Goal: Contribute content: Add original content to the website for others to see

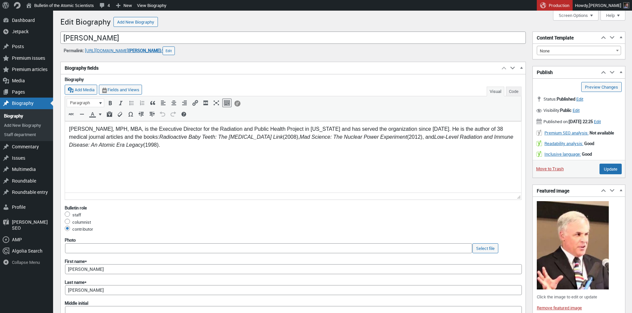
click at [163, 138] on em "Radioactive Baby Teeth: The Cancer Link" at bounding box center [220, 137] width 123 height 6
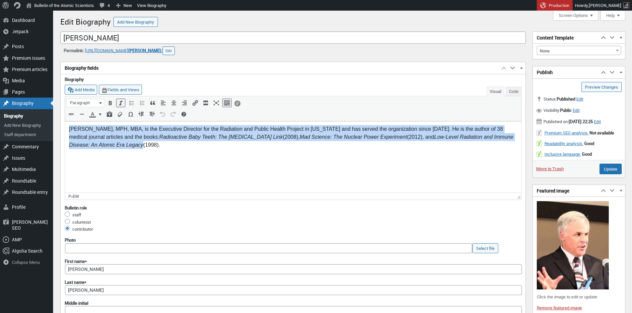
click at [163, 138] on em "Radioactive Baby Teeth: The Cancer Link" at bounding box center [220, 137] width 123 height 6
paste body "To enrich screen reader interactions, please activate Accessibility in Grammarl…"
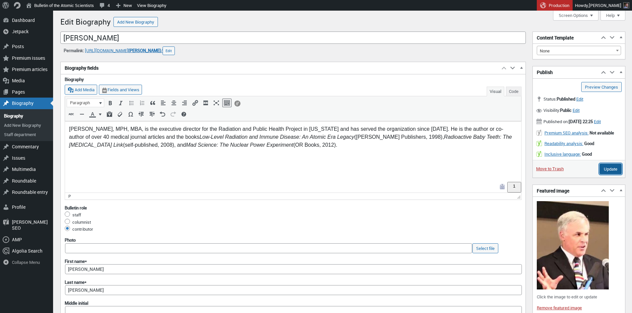
click at [607, 174] on input "Update" at bounding box center [610, 168] width 22 height 11
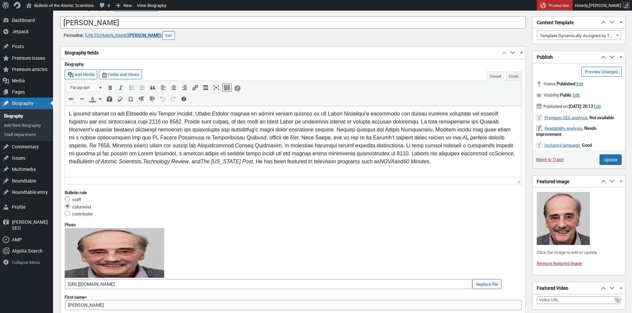
scroll to position [20, 0]
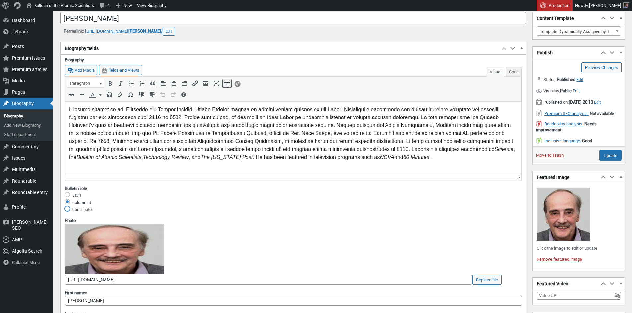
click at [67, 208] on input "contributor" at bounding box center [67, 208] width 5 height 5
radio input "true"
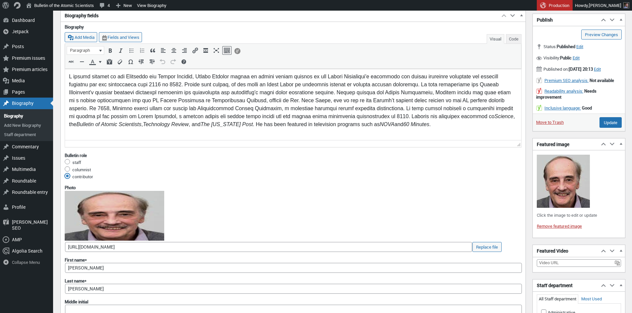
scroll to position [112, 0]
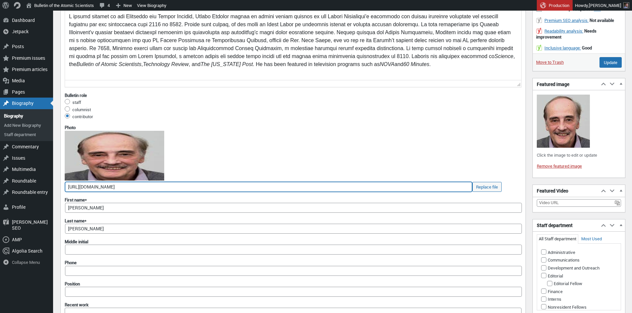
click at [226, 187] on input "https://thebulletin.org/wp-content/uploads/2016/02/AlvarezAdjusted.jpg" at bounding box center [268, 187] width 407 height 10
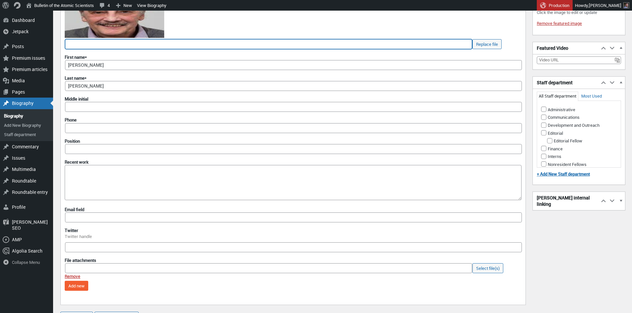
scroll to position [412, 0]
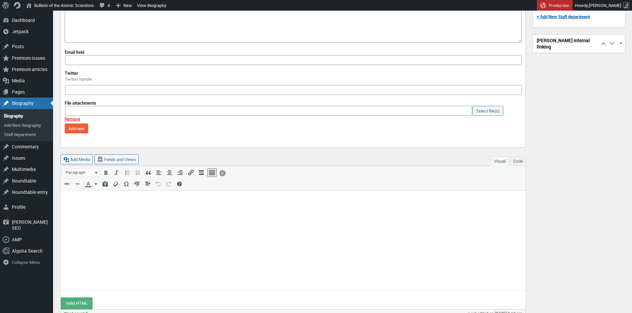
click at [142, 213] on html at bounding box center [293, 202] width 465 height 22
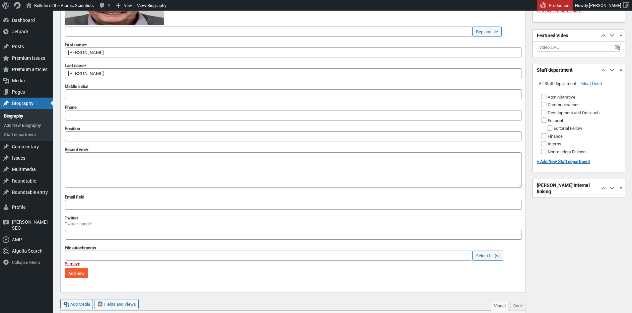
scroll to position [263, 0]
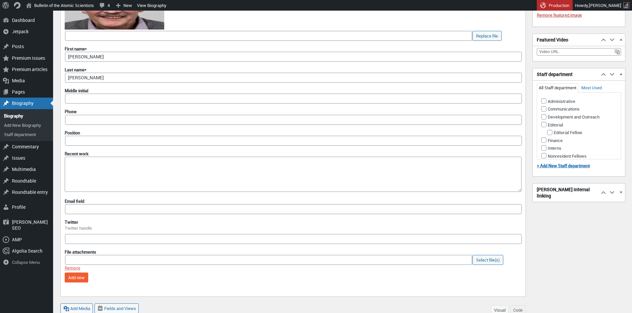
click at [70, 266] on link "Remove" at bounding box center [73, 268] width 16 height 6
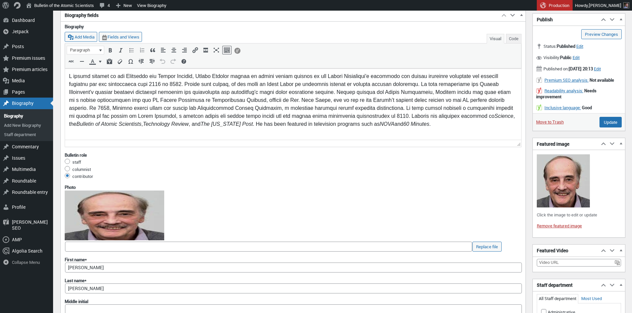
scroll to position [0, 0]
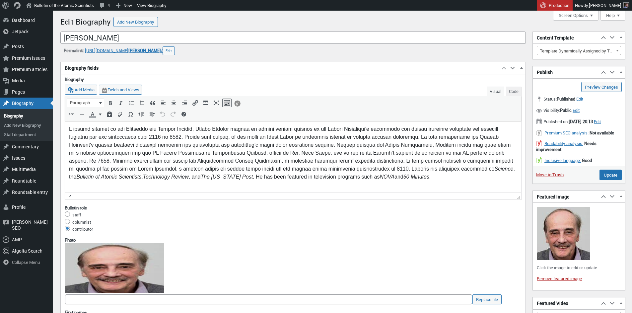
click at [163, 175] on p "Science , the Bulletin of Atomic Scientists , Technology Review , and The Washi…" at bounding box center [293, 153] width 448 height 56
click at [117, 152] on p "Science , the Bulletin of Atomic Scientists , Technology Review , and The Washi…" at bounding box center [293, 153] width 448 height 56
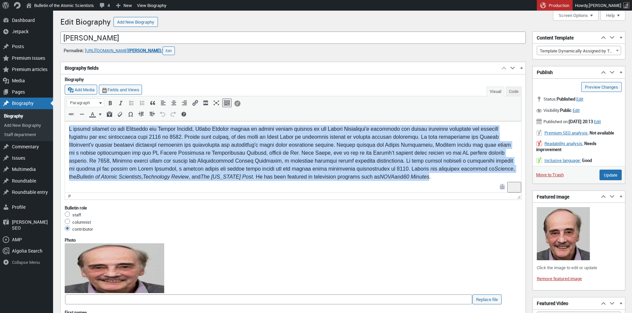
click at [117, 152] on p "Science , the Bulletin of Atomic Scientists , Technology Review , and The Washi…" at bounding box center [293, 153] width 448 height 56
paste body "To enrich screen reader interactions, please activate Accessibility in Grammarl…"
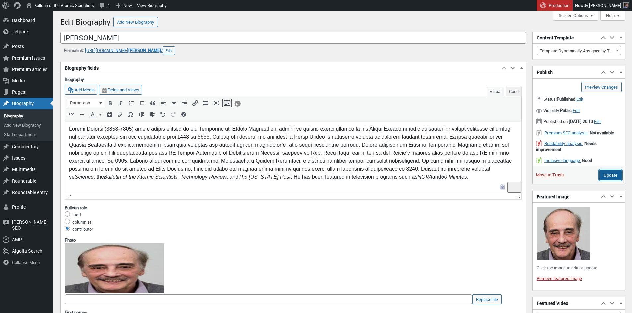
click at [606, 180] on input "Update" at bounding box center [610, 174] width 22 height 11
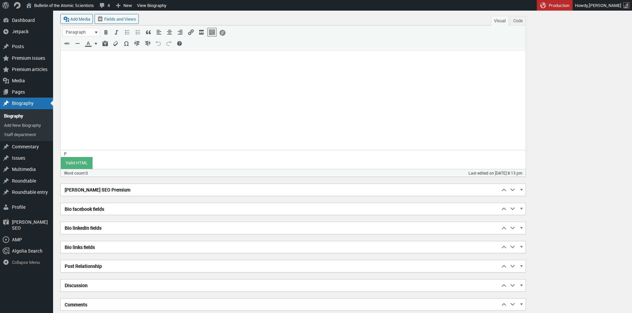
scroll to position [578, 0]
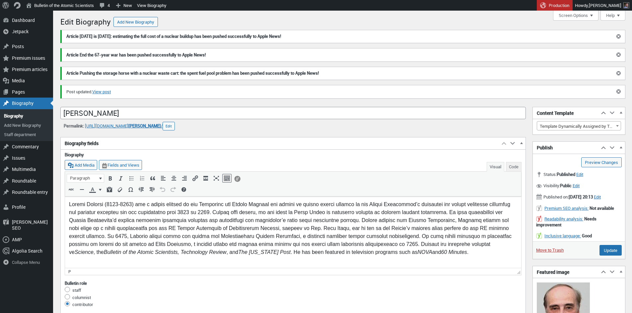
click at [369, 261] on html "Science , the Bulletin of the Atomic Scientists, Technology Review , and The Wa…" at bounding box center [293, 228] width 456 height 65
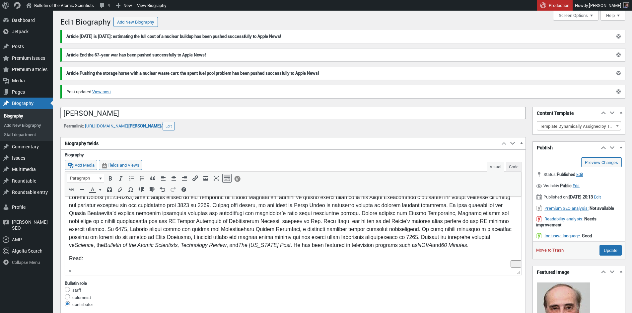
scroll to position [37, 0]
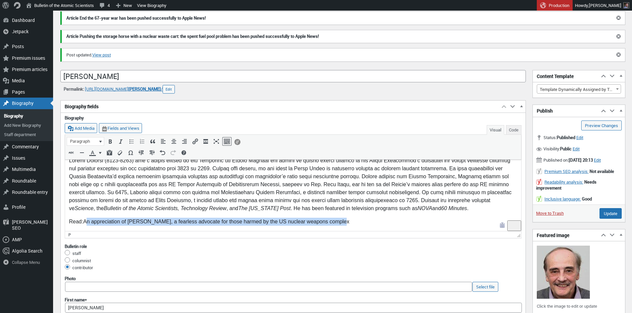
click at [84, 221] on p "Read: An appreciation of Bob Alvarez, a fearless advocate for those harmed by t…" at bounding box center [293, 222] width 448 height 8
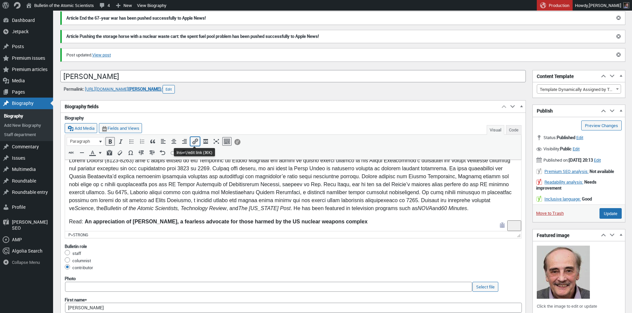
click at [193, 143] on icon "Insert/edit link (⌘K)" at bounding box center [195, 141] width 7 height 7
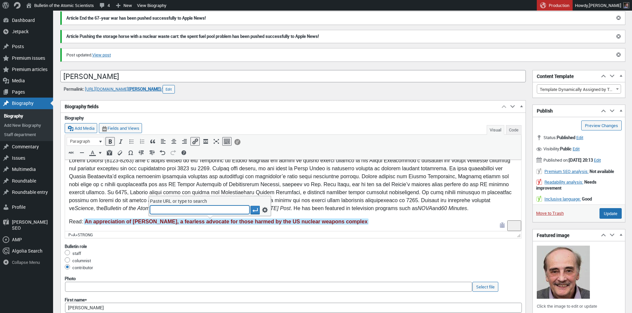
type input "https://thebulletin.org/2025/07/an-appreciation-of-bob-alvarez-a-fearless-advoc…"
click at [256, 209] on icon "Apply" at bounding box center [255, 210] width 7 height 7
click at [194, 191] on p "Science , the Bulletin of the Atomic Scientists, Technology Review , and The Wa…" at bounding box center [293, 185] width 448 height 56
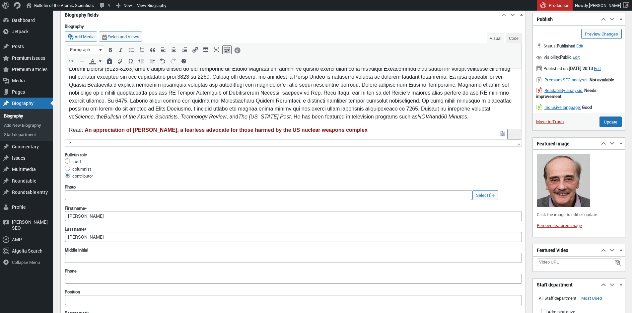
scroll to position [120, 0]
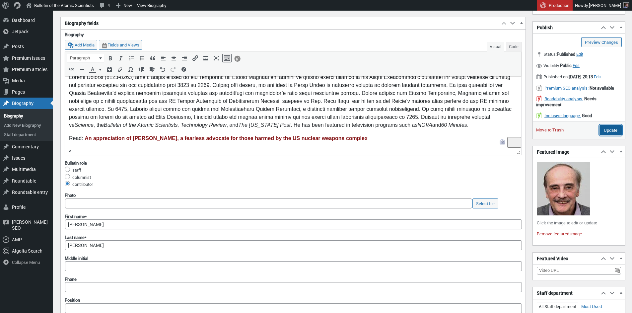
click at [608, 135] on input "Update" at bounding box center [610, 130] width 22 height 11
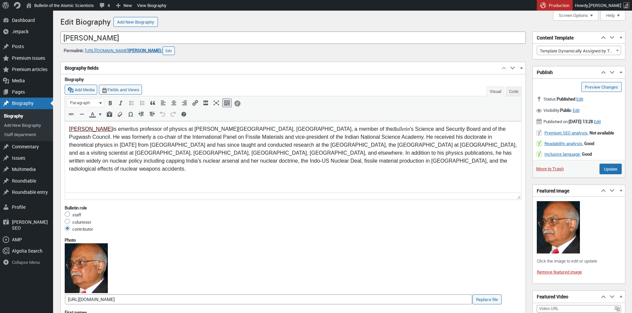
click at [89, 130] on link "[PERSON_NAME]" at bounding box center [91, 129] width 44 height 6
click at [166, 141] on icon "Remove link (⌃⌥S)" at bounding box center [169, 141] width 7 height 7
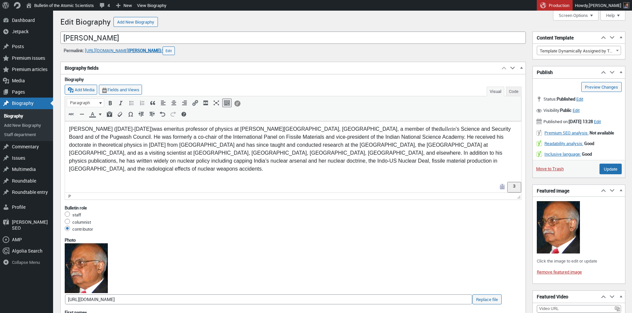
drag, startPoint x: 300, startPoint y: 130, endPoint x: 302, endPoint y: 136, distance: 6.5
click at [300, 130] on p "Rajaraman (1939-2025) was emeritus professor of physics at Jawaharlal Nehru Uni…" at bounding box center [293, 149] width 448 height 48
click at [456, 129] on span "Bulletin" at bounding box center [464, 129] width 17 height 6
click at [458, 137] on p "Rajaraman (1939-2025) was emeritus professor of physics at Jawaharlal Nehru Uni…" at bounding box center [293, 149] width 448 height 48
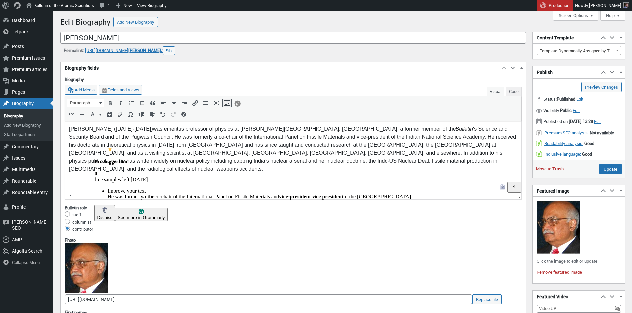
click at [103, 138] on p "Rajaraman (1939-2025) was emeritus professor of physics at Jawaharlal Nehru Uni…" at bounding box center [293, 149] width 448 height 48
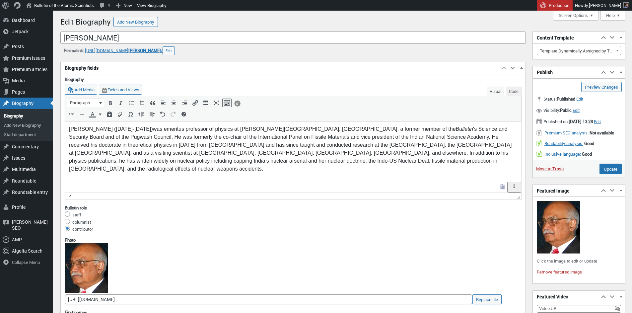
click at [401, 163] on p "Rajaraman (1939-2025) was emeritus professor of physics at Jawaharlal Nehru Uni…" at bounding box center [293, 149] width 448 height 48
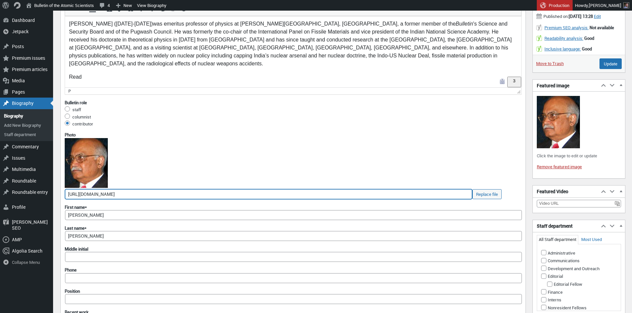
click at [91, 193] on input "https://thebulletin.org/wp-content/uploads/2013/06/Rajaraman_Thumb.jpg" at bounding box center [268, 194] width 407 height 10
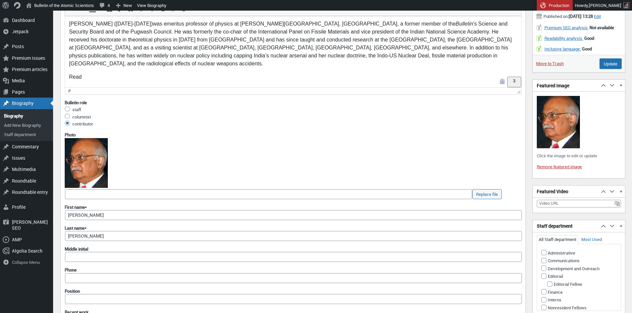
click at [94, 73] on p "Read" at bounding box center [293, 77] width 448 height 8
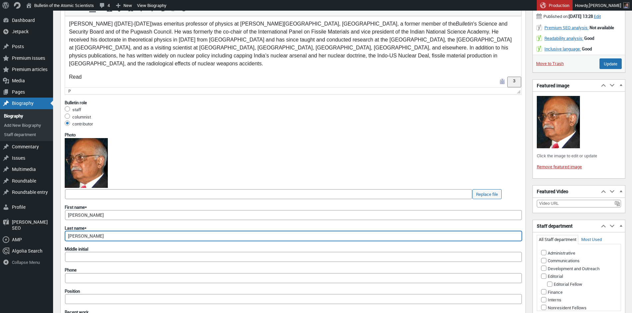
click at [74, 235] on input "Rajaraman" at bounding box center [293, 236] width 457 height 10
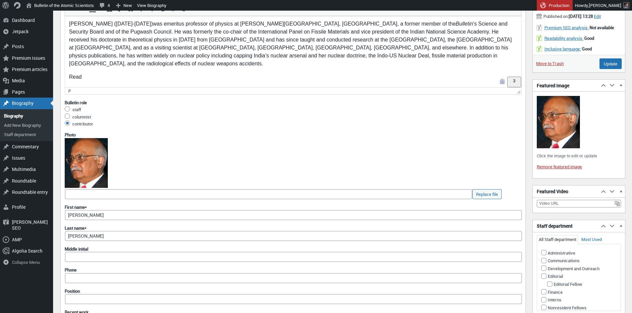
click at [97, 73] on p "Read" at bounding box center [293, 77] width 448 height 8
click at [234, 73] on p "Read Rajaraman's appreciation in the Bulletin." at bounding box center [293, 77] width 448 height 8
click at [201, 73] on p "Read Rajaraman's appreciation in the Bulletin." at bounding box center [293, 77] width 448 height 8
click at [95, 78] on html "Rajaraman (1939-2025) was emeritus professor of physics at Jawaharlal Nehru Uni…" at bounding box center [293, 51] width 456 height 70
click at [100, 57] on p "Rajaraman (1939-2025) was emeritus professor of physics at Jawaharlal Nehru Uni…" at bounding box center [293, 44] width 448 height 48
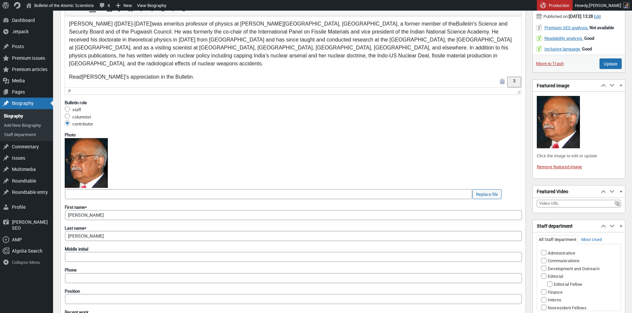
click at [117, 73] on p "Read Rajaraman's appreciation in the Bulletin." at bounding box center [293, 77] width 448 height 8
click at [113, 77] on html "Rajaraman (1939-2025) was emeritus professor of physics at Jawaharlal Nehru Uni…" at bounding box center [293, 51] width 456 height 70
drag, startPoint x: 192, startPoint y: 68, endPoint x: 177, endPoint y: 70, distance: 14.7
click at [192, 73] on p "Read Rajaraman's appreciation in the Bulletin." at bounding box center [293, 77] width 448 height 8
click at [166, 73] on p "Read Rajaraman's appreciation in the Bulletin." at bounding box center [293, 77] width 448 height 8
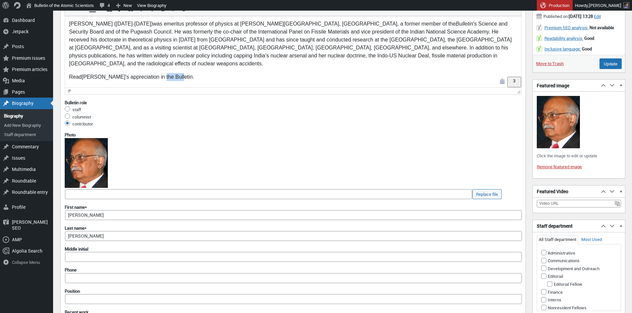
click at [166, 73] on p "Read Rajaraman's appreciation in the Bulletin." at bounding box center [293, 77] width 448 height 8
click at [181, 73] on p "Read Rajaraman's appreciation in the Bulletin ." at bounding box center [293, 77] width 448 height 8
drag, startPoint x: 81, startPoint y: 70, endPoint x: 142, endPoint y: 69, distance: 61.0
click at [142, 73] on p "Read Rajaraman's appreciation in the Bulletin ." at bounding box center [293, 77] width 448 height 8
click at [178, 73] on p "Read Rajaraman's appreciation in the Bulletin ." at bounding box center [293, 77] width 448 height 8
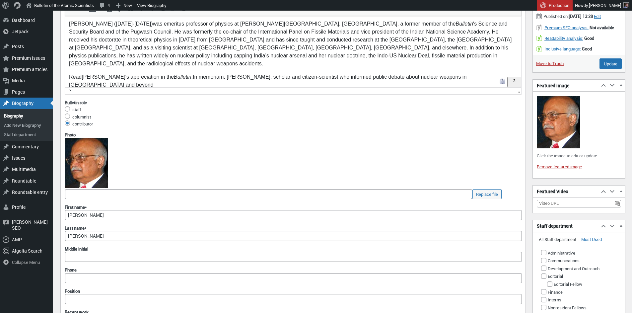
click at [81, 73] on p "Read Rajaraman's appreciation in the Bulletin . In memoriam: R. Rajaraman, scho…" at bounding box center [293, 81] width 448 height 16
click at [179, 73] on p "Read: Rajaraman's appreciation in the Bulletin . In memoriam: R. Rajaraman, sch…" at bounding box center [293, 81] width 448 height 16
click at [410, 73] on p "Read: In memoriam: R. Rajaraman, scholar and citizen-scientist who informed pub…" at bounding box center [293, 77] width 448 height 8
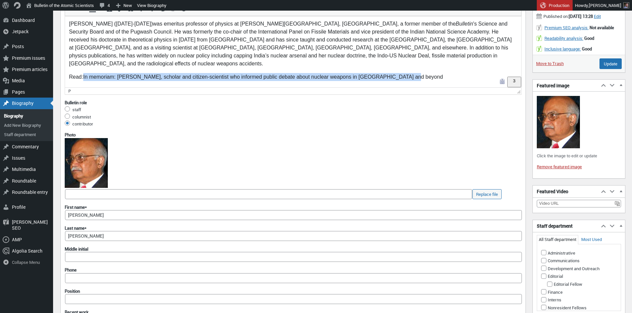
click at [84, 73] on p "Read: In memoriam: R. Rajaraman, scholar and citizen-scientist who informed pub…" at bounding box center [293, 77] width 448 height 8
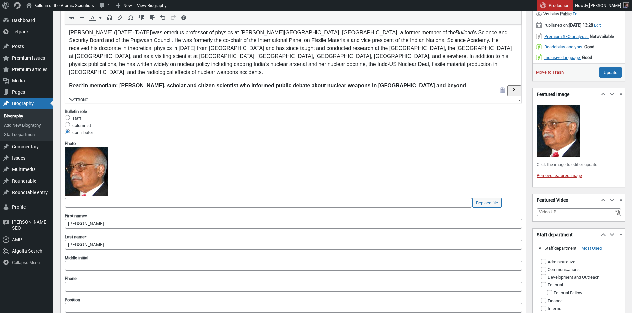
scroll to position [84, 0]
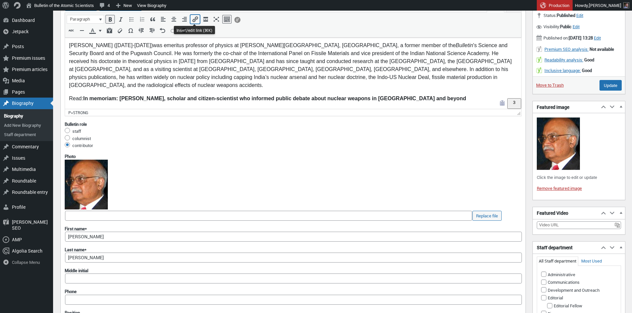
click at [196, 21] on icon "Insert/edit link (⌘K)" at bounding box center [195, 19] width 7 height 7
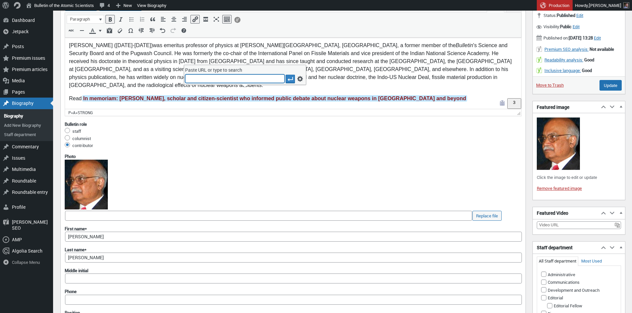
type input "https://thebulletin.org/2025/08/in-memoriam-r-rajaraman-scholar-and-citizen-sci…"
click at [289, 78] on icon "Apply" at bounding box center [290, 79] width 7 height 7
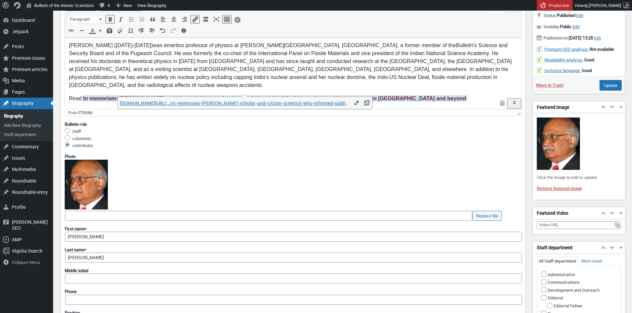
click at [173, 78] on p "Rajaraman (1939-2025) was emeritus professor of physics at Jawaharlal Nehru Uni…" at bounding box center [293, 65] width 448 height 48
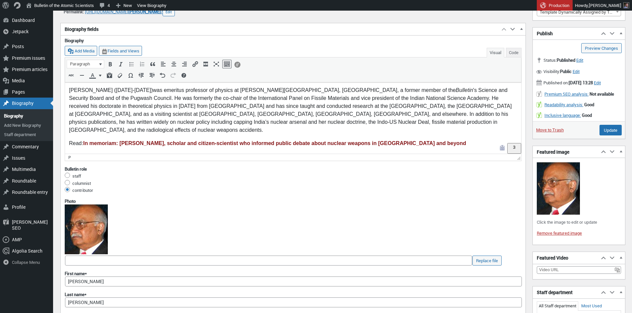
scroll to position [30, 0]
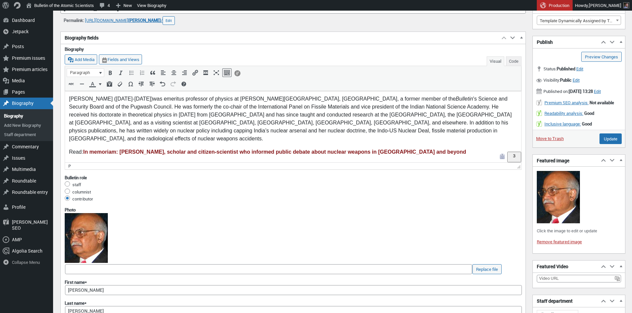
click at [72, 148] on p "Read: In memoriam: [PERSON_NAME], scholar and citizen-scientist who informed pu…" at bounding box center [293, 152] width 448 height 8
click at [83, 137] on body "Rajaraman (1939-2025) was emeritus professor of physics at Jawaharlal Nehru Uni…" at bounding box center [293, 125] width 448 height 61
click at [74, 153] on html "Rajaraman (1939-2025) was emeritus professor of physics at Jawaharlal Nehru Uni…" at bounding box center [293, 126] width 456 height 70
click at [71, 148] on p "Read: In memoriam: R. Rajaraman, scholar and citizen-scientist who informed pub…" at bounding box center [293, 152] width 448 height 8
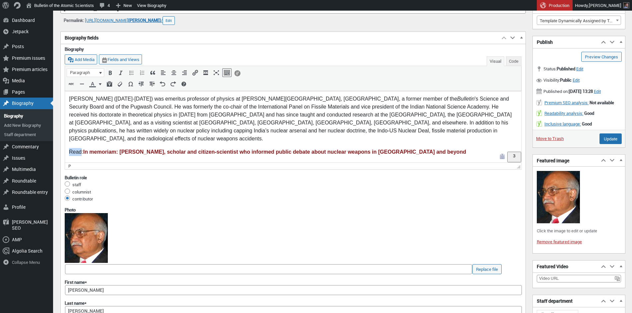
click at [71, 148] on p "Read: In memoriam: R. Rajaraman, scholar and citizen-scientist who informed pub…" at bounding box center [293, 152] width 448 height 8
copy p "Read:"
click at [75, 138] on body "Rajaraman (1939-2025) was emeritus professor of physics at Jawaharlal Nehru Uni…" at bounding box center [293, 125] width 448 height 61
click at [136, 115] on p "Rajaraman (1939-2025) was emeritus professor of physics at Jawaharlal Nehru Uni…" at bounding box center [293, 119] width 448 height 48
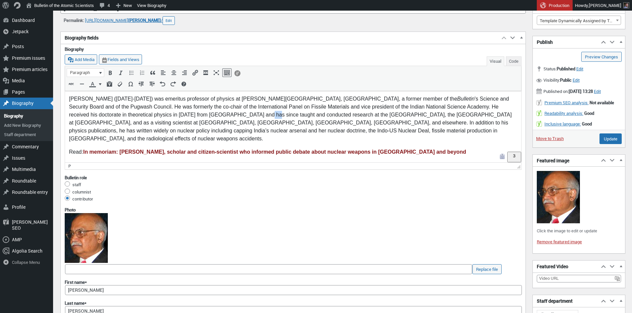
click at [136, 115] on p "Rajaraman (1939-2025) was emeritus professor of physics at Jawaharlal Nehru Uni…" at bounding box center [293, 119] width 448 height 48
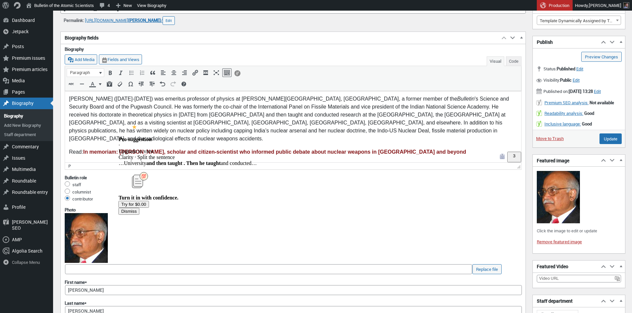
click at [137, 209] on div "Dismiss" at bounding box center [129, 211] width 16 height 5
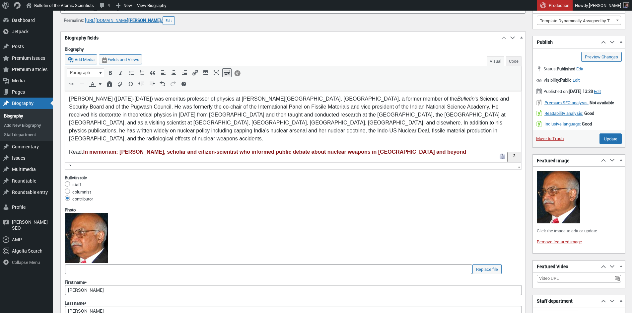
click at [263, 123] on p "Rajaraman (1939-2025) was emeritus professor of physics at Jawaharlal Nehru Uni…" at bounding box center [293, 119] width 448 height 48
click at [137, 100] on p "Rajaraman (1939-2025) was emeritus professor of physics at Jawaharlal Nehru Uni…" at bounding box center [293, 119] width 448 height 48
drag, startPoint x: 178, startPoint y: 115, endPoint x: 185, endPoint y: 116, distance: 7.3
click at [178, 115] on p "Rajaraman (1939-2025) was an emeritus professor of physics at Jawaharlal Nehru …" at bounding box center [293, 119] width 448 height 48
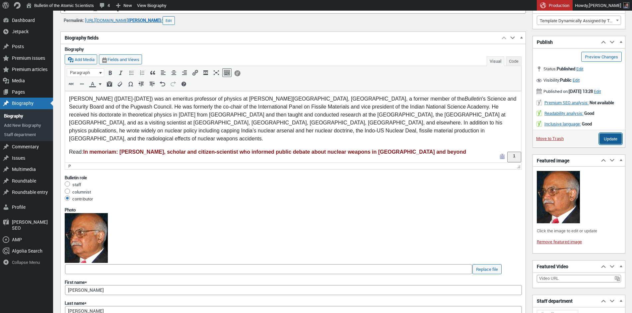
click at [615, 144] on input "Update" at bounding box center [610, 138] width 22 height 11
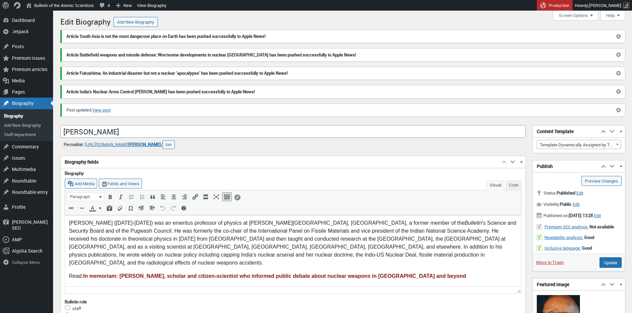
scroll to position [5, 0]
click at [161, 145] on span "[PERSON_NAME]" at bounding box center [144, 144] width 33 height 6
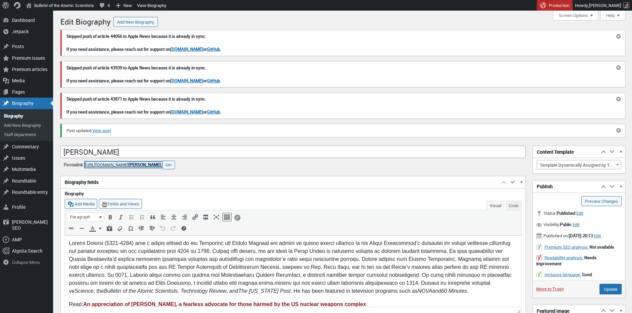
click at [156, 164] on span "[PERSON_NAME]" at bounding box center [144, 165] width 33 height 6
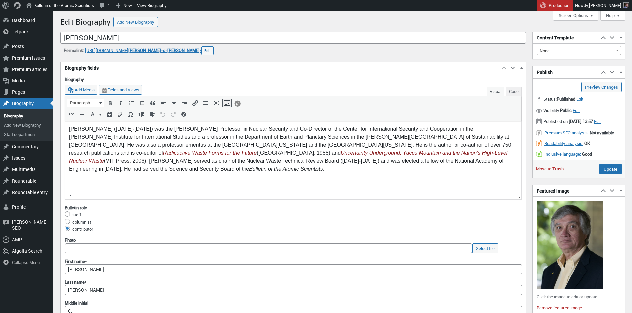
click at [243, 178] on html "[PERSON_NAME] ([DATE]-[DATE]) was the [PERSON_NAME] Professor in Nuclear Securi…" at bounding box center [293, 149] width 456 height 57
click at [247, 174] on html "[PERSON_NAME] ([DATE]-[DATE]) was the [PERSON_NAME] Professor in Nuclear Securi…" at bounding box center [293, 149] width 456 height 57
click at [481, 163] on p "[PERSON_NAME] ([DATE]-[DATE]) was the [PERSON_NAME] Professor in Nuclear Securi…" at bounding box center [293, 149] width 448 height 48
click at [93, 178] on p "Read:" at bounding box center [293, 182] width 448 height 8
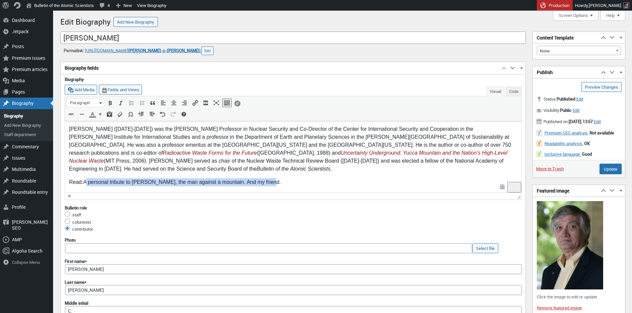
click at [84, 178] on p "Read: A personal tribute to Rod Ewing, the man against a mountain. And my frien…" at bounding box center [293, 182] width 448 height 8
click at [196, 103] on icon "Insert/edit link (⌘K)" at bounding box center [195, 102] width 7 height 7
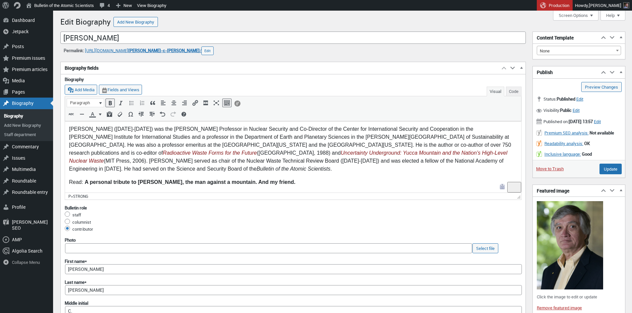
click at [98, 181] on html "Rodney C. Ewing (1946-2024) was the Frank Stanton Professor in Nuclear Security…" at bounding box center [293, 156] width 456 height 70
drag, startPoint x: 85, startPoint y: 175, endPoint x: 265, endPoint y: 174, distance: 179.8
click at [265, 179] on strong "A personal tribute to [PERSON_NAME], the man against a mountain. And my friend." at bounding box center [191, 182] width 212 height 6
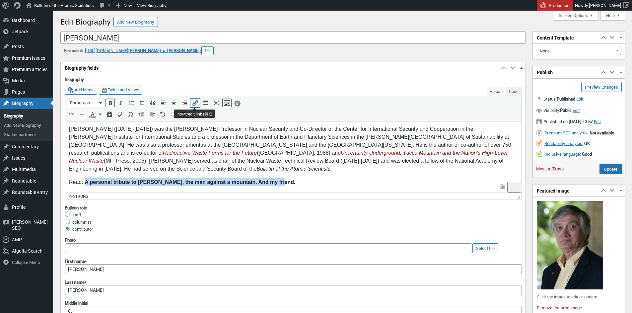
click at [196, 104] on icon "Insert/edit link (⌘K)" at bounding box center [195, 102] width 7 height 7
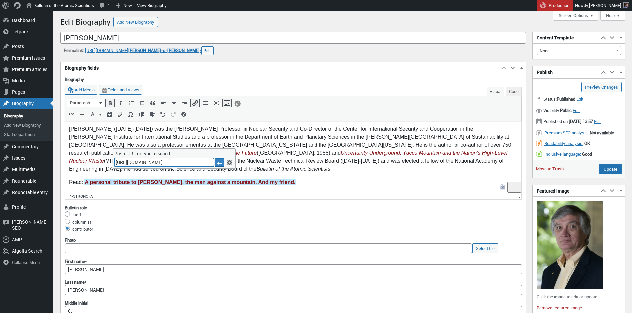
scroll to position [0, 139]
click at [220, 163] on icon "Apply" at bounding box center [219, 162] width 7 height 7
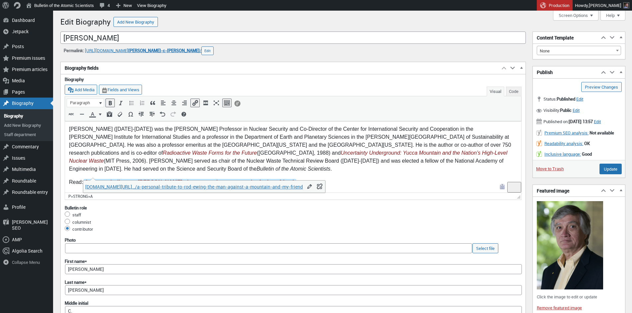
click at [297, 167] on body "Rodney C. Ewing (1946-2024) was the Frank Stanton Professor in Nuclear Security…" at bounding box center [293, 155] width 448 height 61
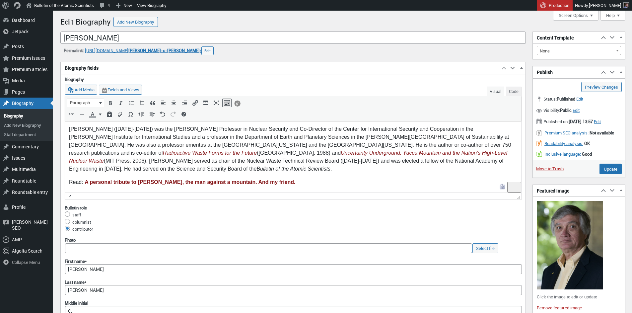
click at [82, 178] on p "Read: A personal tribute to Rod Ewing, the man against a mountain. And my frien…" at bounding box center [293, 182] width 448 height 8
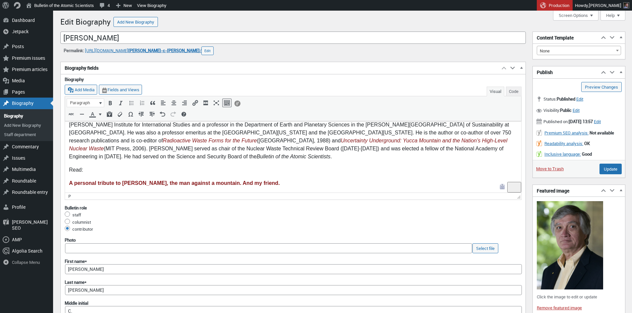
scroll to position [12, 0]
click at [265, 182] on p "A personal tribute to Rod Ewing, the man against a mountain. And my friend." at bounding box center [293, 183] width 448 height 8
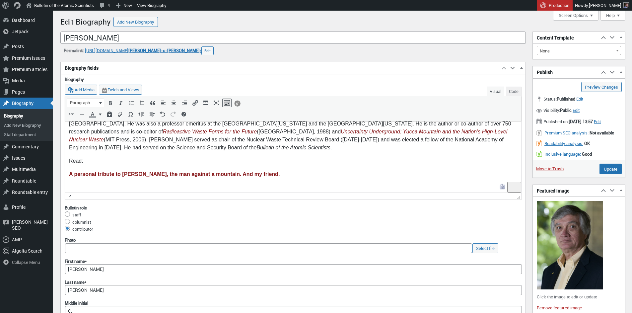
scroll to position [21, 0]
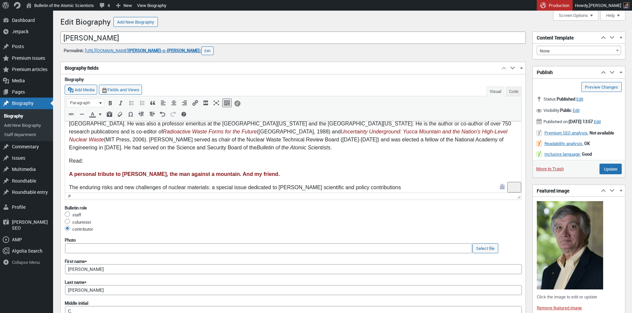
click at [70, 186] on p "The enduring risks and new challenges of nuclear materials: a special issue ded…" at bounding box center [293, 187] width 448 height 8
click at [195, 104] on icon "Insert/edit link (⌘K)" at bounding box center [195, 102] width 7 height 7
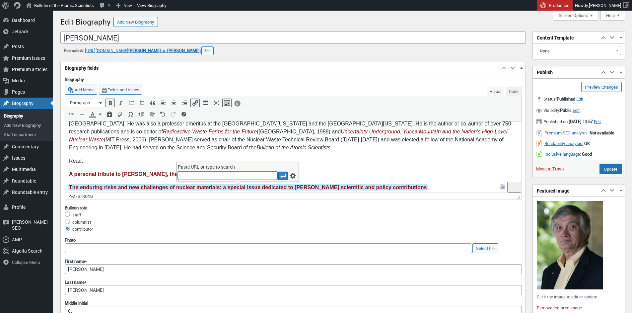
type input "https://thebulletin.org/premium/2025-01/introduction-the-enduring-risks-and-new…"
click at [282, 175] on icon "Apply" at bounding box center [283, 175] width 7 height 7
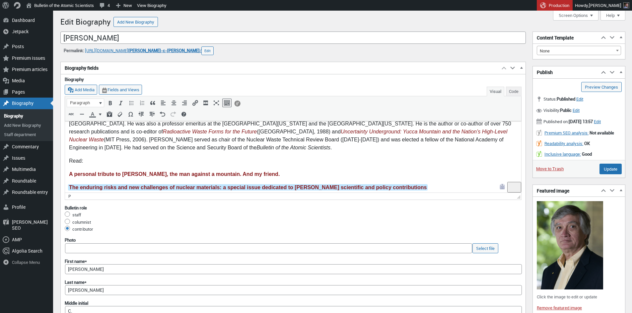
click at [144, 162] on p "Read:" at bounding box center [293, 161] width 448 height 8
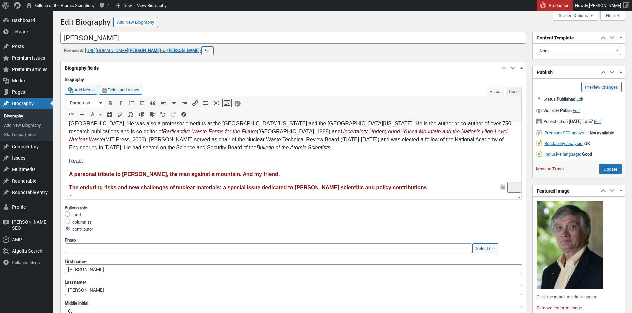
click at [73, 161] on p "Read:" at bounding box center [293, 161] width 448 height 8
click at [118, 160] on p "Appreciations in the Bulletin:" at bounding box center [293, 161] width 448 height 8
click at [96, 162] on p "Appreciations in the Bulletin :" at bounding box center [293, 161] width 448 height 8
click at [90, 162] on p "Appreciations in the Bulletin :" at bounding box center [293, 161] width 448 height 8
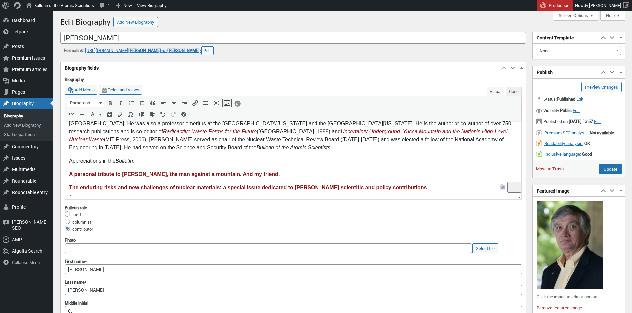
click at [111, 162] on p "Appreciations in the Bulletin :" at bounding box center [293, 161] width 448 height 8
click at [102, 161] on p "Appreciations in the Bulletin :" at bounding box center [293, 161] width 448 height 8
copy p "Appreciations in the Bulletin :"
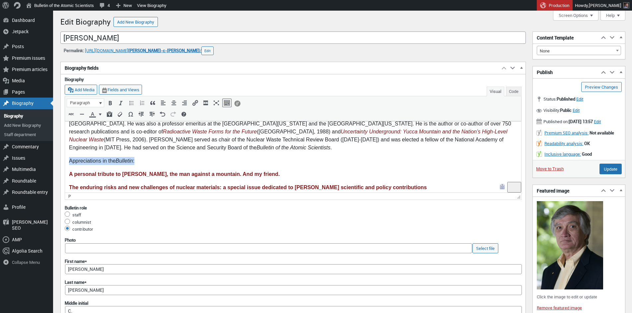
click at [148, 163] on p "Appreciations in the Bulletin :" at bounding box center [293, 161] width 448 height 8
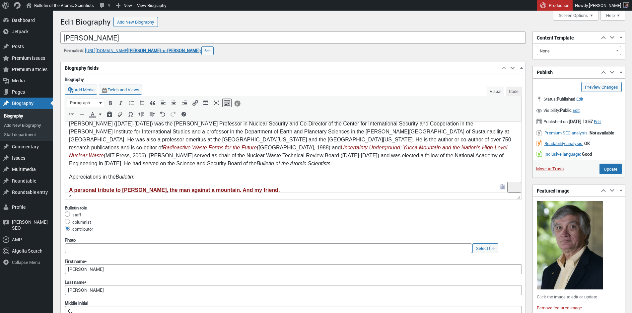
scroll to position [1, 0]
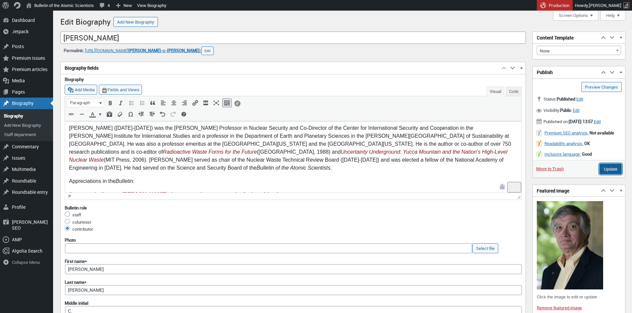
click at [611, 174] on input "Update" at bounding box center [610, 168] width 22 height 11
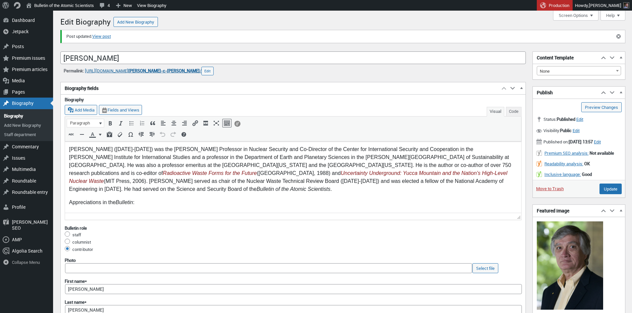
scroll to position [5, 0]
click at [142, 71] on link "[URL][DOMAIN_NAME] [PERSON_NAME]-c-[PERSON_NAME] /" at bounding box center [143, 71] width 116 height 6
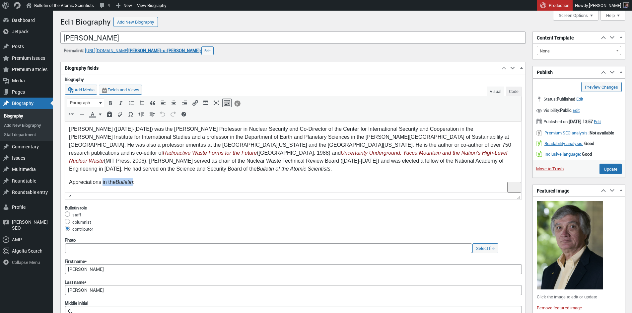
drag, startPoint x: 103, startPoint y: 182, endPoint x: 134, endPoint y: 182, distance: 30.5
click at [134, 182] on p "Appreciations in the Bulletin :" at bounding box center [293, 182] width 448 height 8
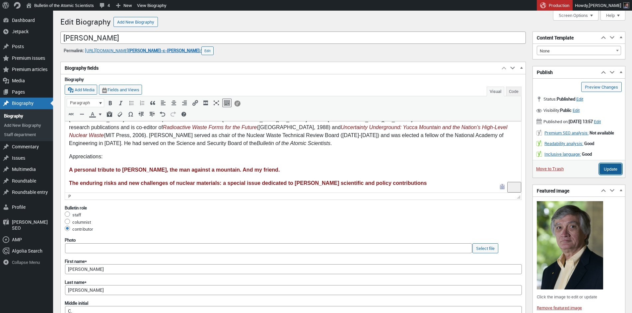
click at [610, 174] on input "Update" at bounding box center [610, 168] width 22 height 11
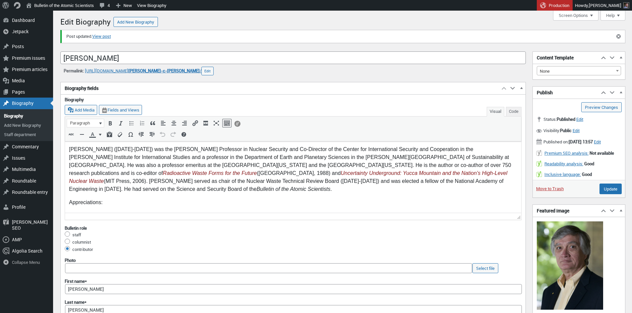
scroll to position [21, 0]
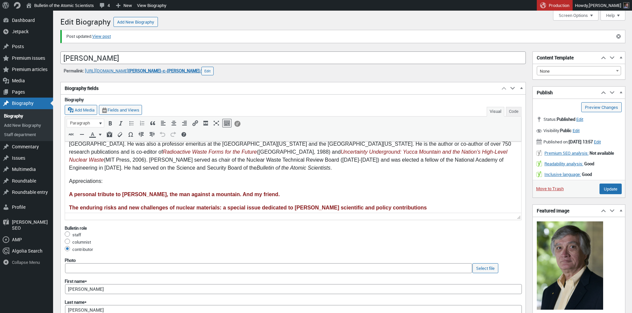
click at [88, 179] on p "Appreciations:" at bounding box center [293, 181] width 448 height 8
click at [607, 194] on input "Update" at bounding box center [610, 188] width 22 height 11
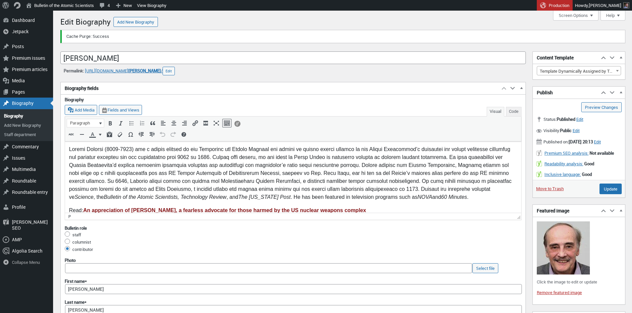
click at [74, 210] on p "Read: An appreciation of [PERSON_NAME], a fearless advocate for those harmed by…" at bounding box center [293, 210] width 448 height 8
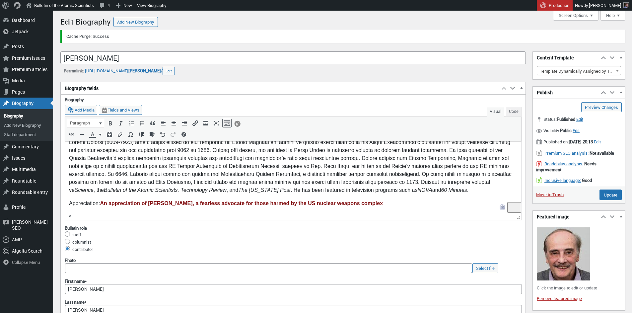
scroll to position [7, 0]
click at [91, 202] on p "Appreciation: An appreciation of [PERSON_NAME], a fearless advocate for those h…" at bounding box center [293, 203] width 448 height 8
copy p "Appreciation"
click at [614, 200] on input "Update" at bounding box center [610, 194] width 22 height 11
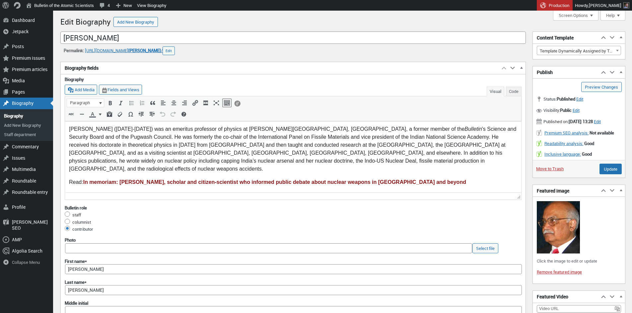
click at [73, 178] on p "Read: In memoriam: [PERSON_NAME], scholar and citizen-scientist who informed pu…" at bounding box center [293, 182] width 448 height 8
click at [609, 174] on input "Update" at bounding box center [610, 168] width 22 height 11
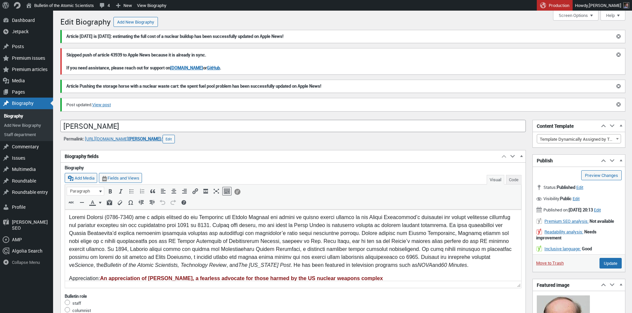
scroll to position [7, 0]
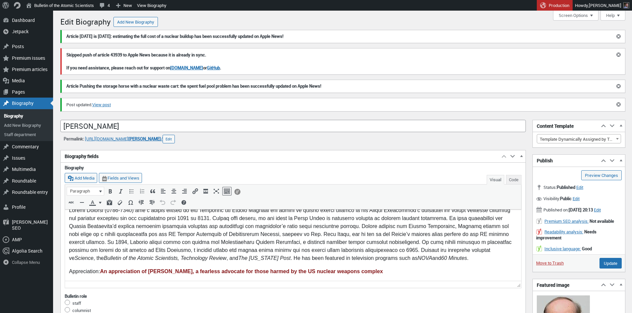
click at [75, 273] on p "Appreciation: An appreciation of [PERSON_NAME], a fearless advocate for those h…" at bounding box center [293, 271] width 448 height 8
click at [607, 268] on input "Update" at bounding box center [610, 263] width 22 height 11
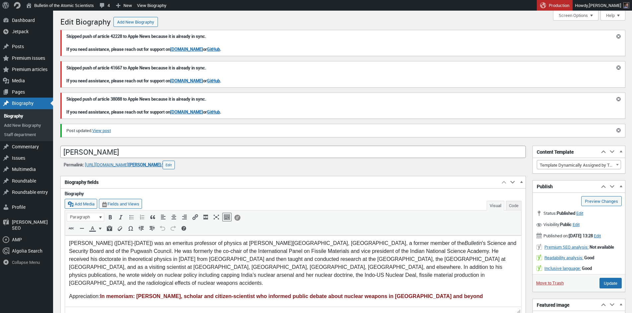
scroll to position [5, 0]
click at [86, 292] on p "Appreciation: In memoriam: R. Rajaraman, scholar and citizen-scientist who info…" at bounding box center [293, 296] width 448 height 8
click at [605, 287] on input "Update" at bounding box center [610, 283] width 22 height 11
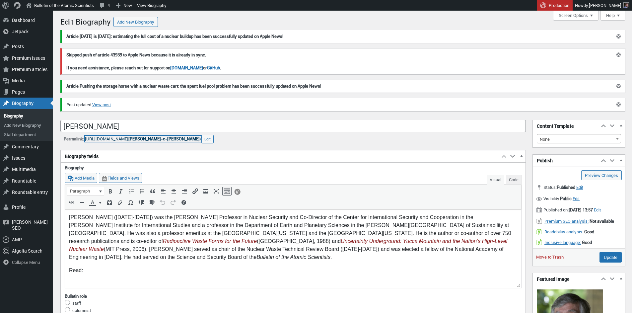
click at [119, 140] on link "https://thebulletin.org/biography/ rodney-c-ewing /" at bounding box center [143, 139] width 116 height 6
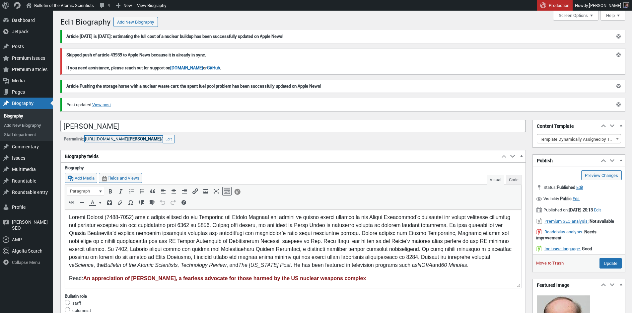
click at [144, 140] on link "[URL][DOMAIN_NAME] [PERSON_NAME] /" at bounding box center [124, 139] width 78 height 6
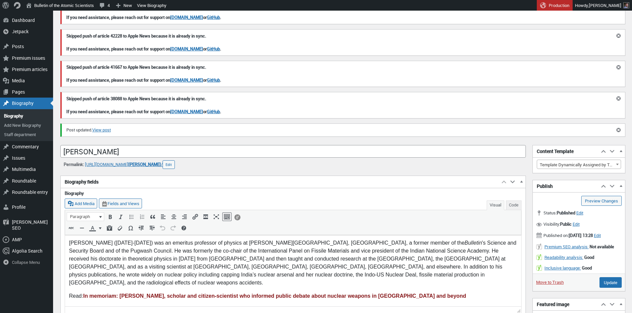
scroll to position [108, 0]
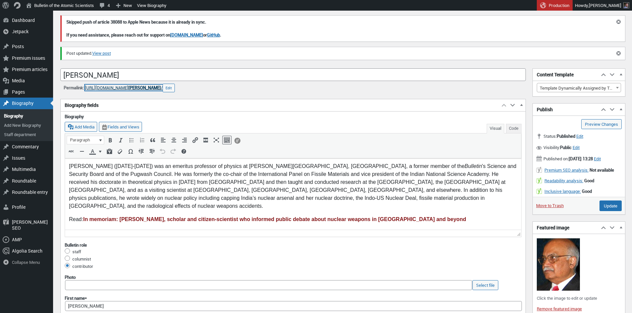
click at [159, 89] on span "[PERSON_NAME]" at bounding box center [144, 88] width 33 height 6
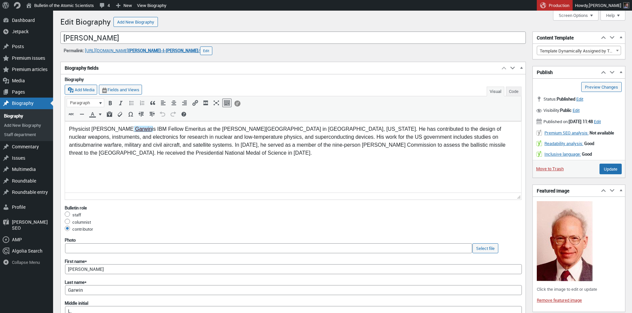
click at [134, 129] on link "Garwin" at bounding box center [143, 129] width 18 height 6
click at [163, 142] on icon "Remove link (⌃⌥S)" at bounding box center [166, 141] width 7 height 7
click at [200, 139] on p "Physicist Richard L. Garwin (1928-2025) was IBM Fellow Emeritus at the Thomas J…" at bounding box center [293, 141] width 448 height 32
click at [175, 129] on p "Physicist Richard L. Garwin (1928-2025) was IBM Fellow Emeritus at the Thomas J…" at bounding box center [293, 141] width 448 height 32
click at [411, 129] on p "Physicist Richard L. Garwin (1928-2025) was IBM Fellow Emeritus at the Thomas J…" at bounding box center [293, 141] width 448 height 32
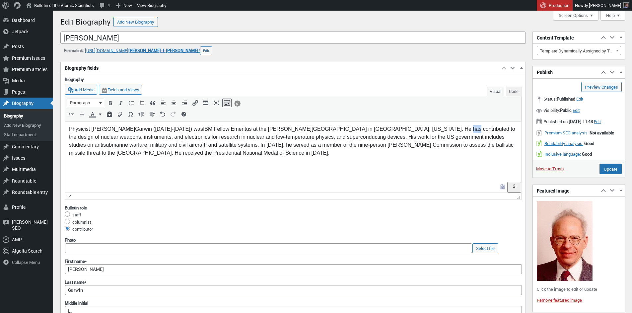
click at [411, 129] on p "Physicist Richard L. Garwin (1928-2025) was IBM Fellow Emeritus at the Thomas J…" at bounding box center [293, 141] width 448 height 32
drag, startPoint x: 426, startPoint y: 137, endPoint x: 429, endPoint y: 143, distance: 6.7
click at [427, 137] on p "Physicist Richard L. Garwin (1928-2025) was IBM Fellow Emeritus at the Thomas J…" at bounding box center [293, 141] width 448 height 32
click at [218, 154] on p "Physicist Richard L. Garwin (1928-2025) was IBM Fellow Emeritus at the Thomas J…" at bounding box center [293, 141] width 448 height 32
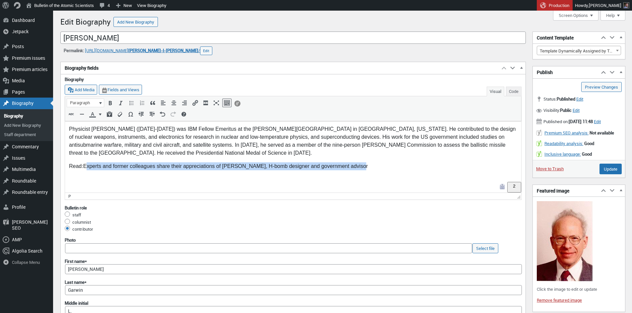
click at [84, 166] on p "Read: Experts and former colleagues share their appreciations of Dick Garwin, H…" at bounding box center [293, 166] width 448 height 8
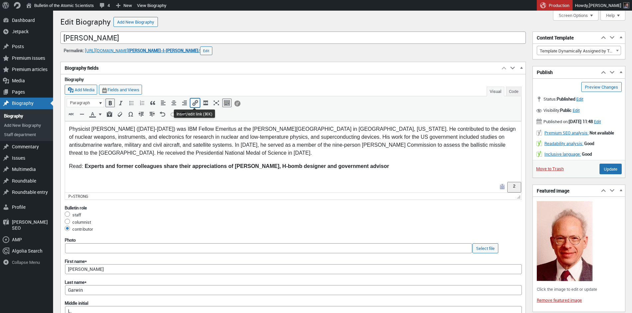
click at [196, 101] on icon "Insert/edit link (⌘K)" at bounding box center [195, 102] width 7 height 7
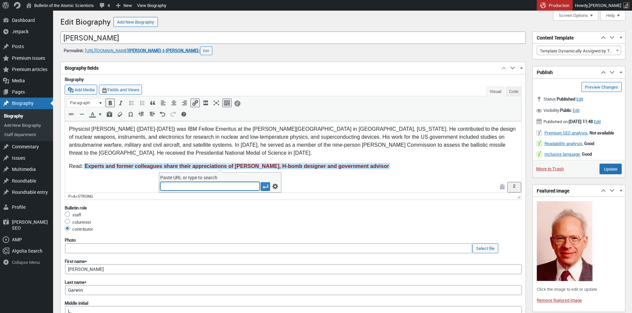
paste input "https://thebulletin.org/2025/05/experts-and-former-colleagues-share-their-appre…"
type input "https://thebulletin.org/2025/05/experts-and-former-colleagues-share-their-appre…"
drag, startPoint x: 264, startPoint y: 186, endPoint x: 182, endPoint y: 65, distance: 146.8
click at [264, 186] on icon "Apply" at bounding box center [265, 186] width 7 height 7
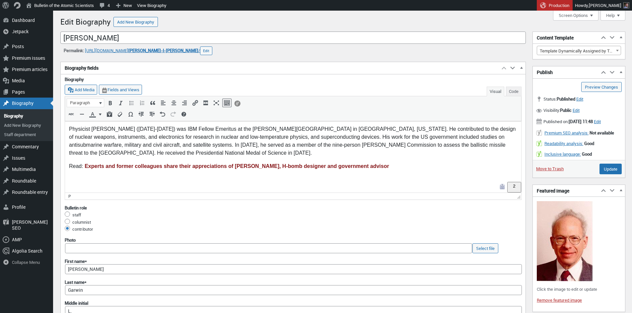
click at [214, 157] on p "Physicist Richard L. Garwin (1928-2025) was IBM Fellow Emeritus at the Thomas J…" at bounding box center [293, 141] width 448 height 32
click at [184, 175] on html "Physicist Richard L. Garwin (1928-2025) was IBM Fellow Emeritus at the Thomas J…" at bounding box center [293, 148] width 456 height 54
click at [185, 175] on html "Physicist Richard L. Garwin (1928-2025) was IBM Fellow Emeritus at the Thomas J…" at bounding box center [293, 148] width 456 height 54
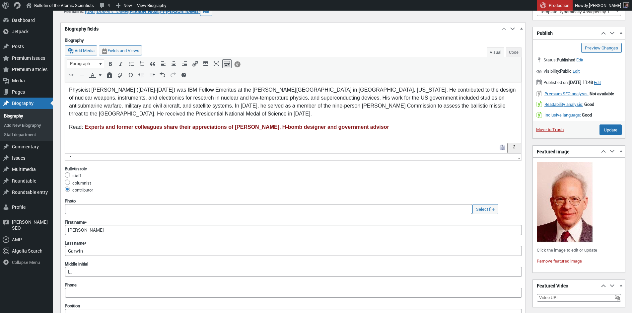
scroll to position [0, 0]
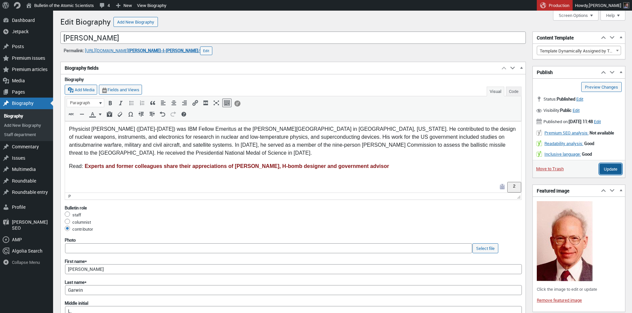
click at [609, 174] on input "Update" at bounding box center [610, 168] width 22 height 11
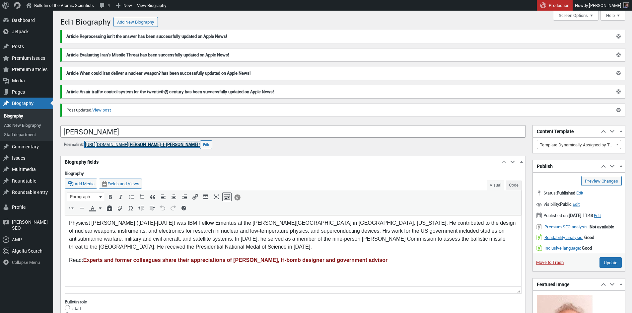
click at [171, 144] on span "richard-l-garwin" at bounding box center [163, 144] width 70 height 6
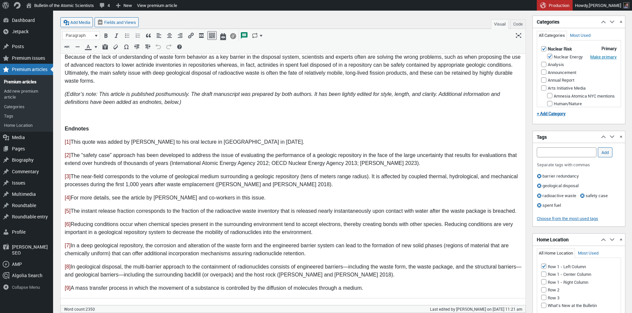
scroll to position [881, 0]
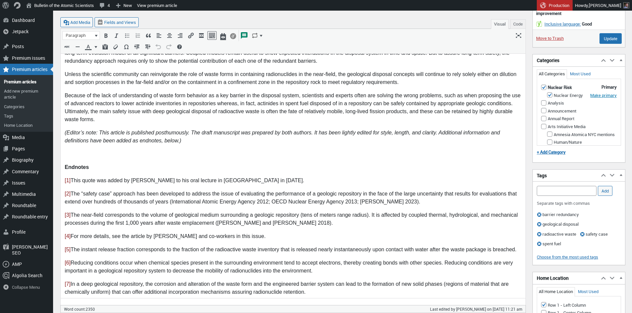
click at [114, 134] on em "(Editor’s note: This article is published posthumously. The draft manuscript wa…" at bounding box center [282, 137] width 435 height 14
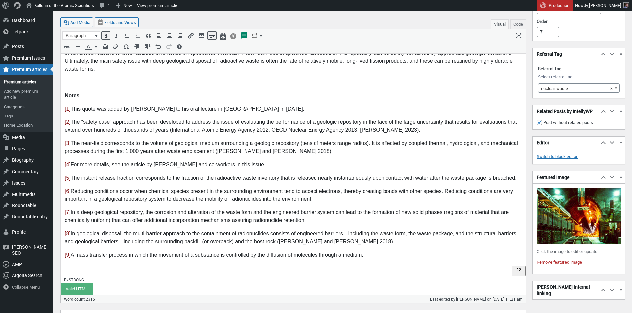
scroll to position [1187, 0]
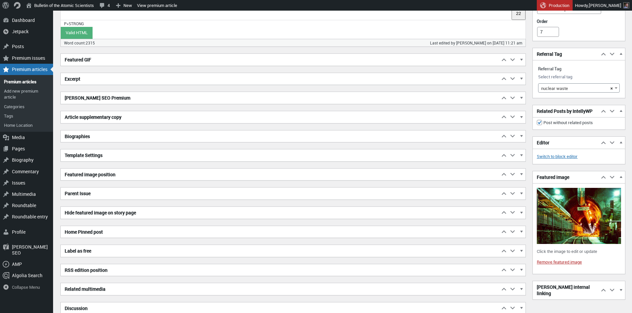
click at [97, 119] on h2 "Article supplementary copy" at bounding box center [280, 117] width 439 height 12
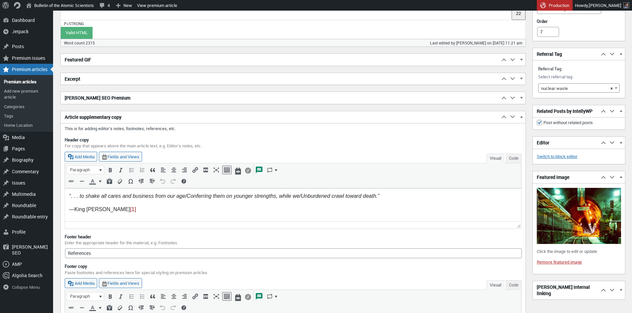
click at [67, 195] on html "“. . . to shake all cares and business from our age/Conferring them on younger …" at bounding box center [293, 210] width 456 height 44
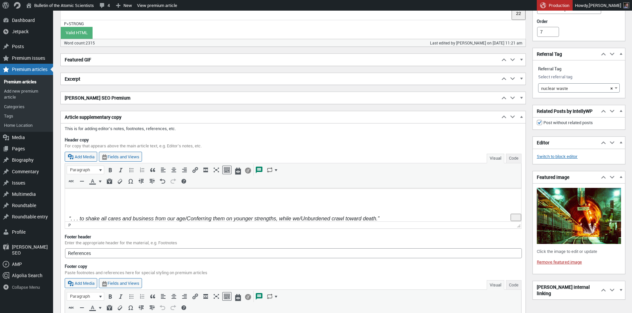
scroll to position [4, 0]
paste body "To enrich screen reader interactions, please activate Accessibility in Grammarl…"
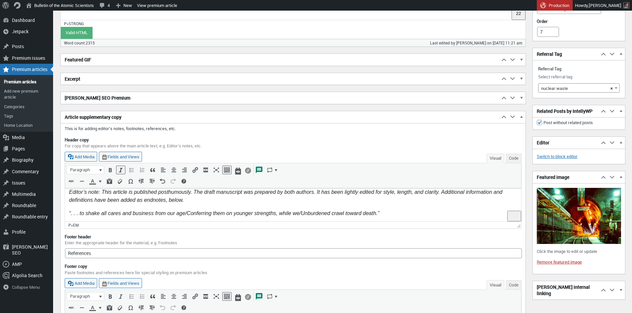
click at [195, 199] on p "Editor’s note: This article is published posthumously. The draft manuscript was…" at bounding box center [293, 196] width 448 height 16
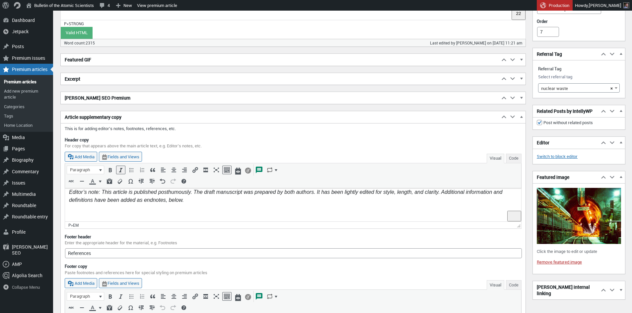
click at [173, 192] on em "Editor’s note: This article is published posthumously. The draft manuscript was…" at bounding box center [285, 196] width 433 height 14
click at [161, 199] on em "Editor’s note: This article is published posthumously. The draft manuscript was…" at bounding box center [285, 196] width 433 height 14
click at [163, 192] on em "Editor’s note: This article is published posthumously. The draft manuscript was…" at bounding box center [285, 196] width 433 height 14
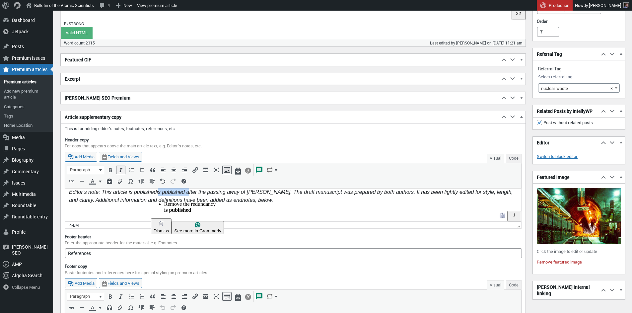
drag, startPoint x: 168, startPoint y: 191, endPoint x: 187, endPoint y: 190, distance: 19.2
click at [188, 190] on em "Editor’s note: This article is published is published after the passing away of…" at bounding box center [291, 196] width 444 height 14
click at [227, 204] on body "Editor’s note: This article is published after the passing away of Bob Alvarez.…" at bounding box center [293, 222] width 448 height 69
click at [221, 192] on em "Editor’s note: This article is published after the passing away of Bob Alvarez.…" at bounding box center [289, 196] width 441 height 14
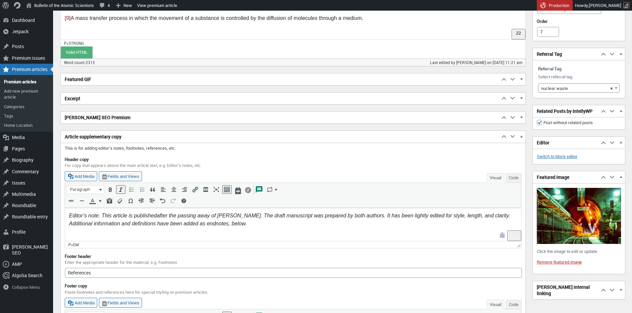
scroll to position [1206, 0]
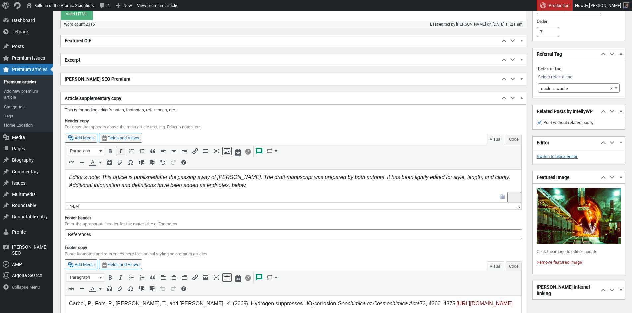
click at [241, 183] on p "Editor’s note: This article is published after the passing away of Rod Ewing. T…" at bounding box center [293, 181] width 448 height 16
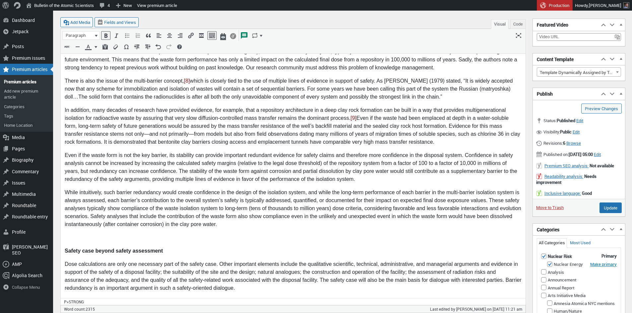
scroll to position [0, 0]
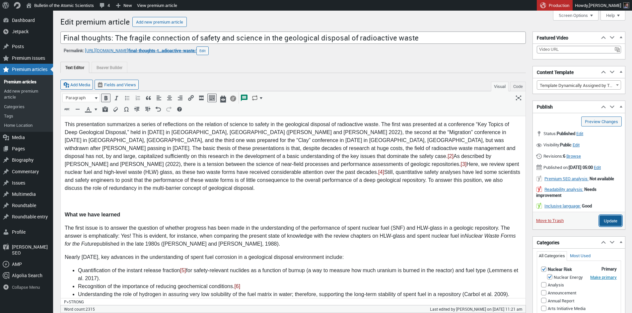
click at [616, 226] on input "Update" at bounding box center [610, 220] width 22 height 11
